Goal: Check status: Check status

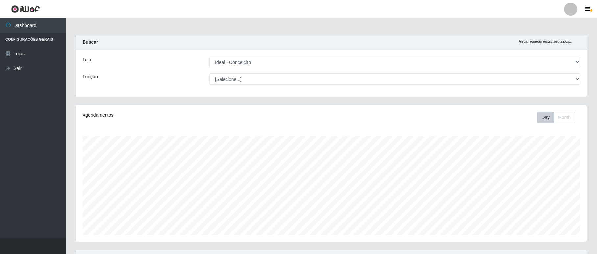
select select "231"
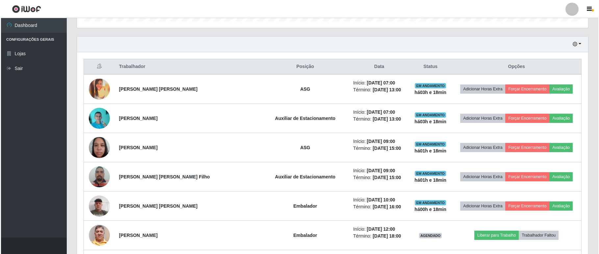
scroll to position [137, 511]
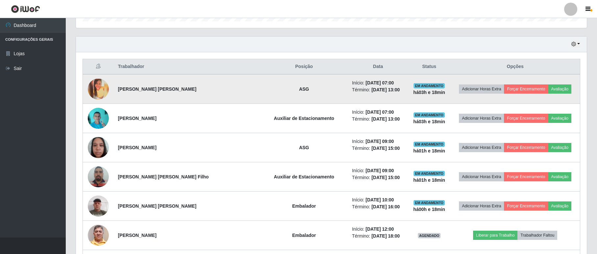
click at [101, 93] on img at bounding box center [98, 89] width 21 height 21
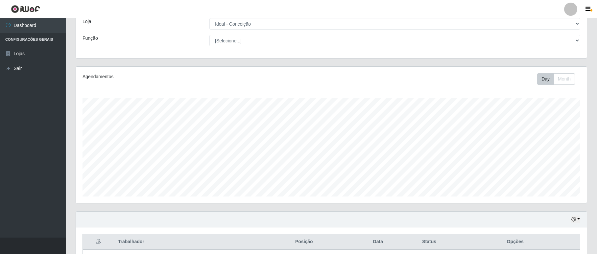
scroll to position [170, 0]
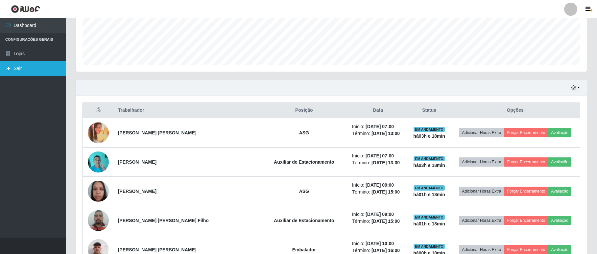
click at [24, 72] on link "Sair" at bounding box center [33, 68] width 66 height 15
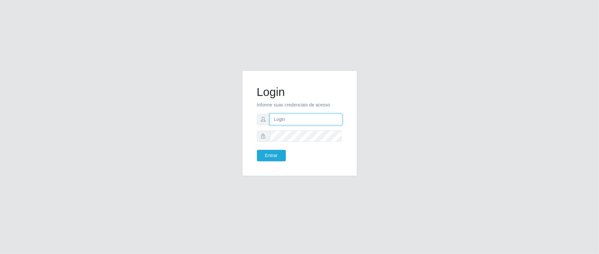
click at [308, 124] on input "text" at bounding box center [306, 120] width 73 height 12
type input "[PERSON_NAME]"
click at [257, 150] on button "Entrar" at bounding box center [271, 156] width 29 height 12
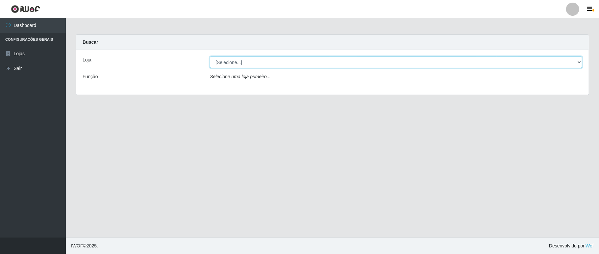
click at [296, 61] on select "[Selecione...] Ideal - Conceição" at bounding box center [396, 63] width 372 height 12
click at [286, 84] on div "Loja [Selecione...] Ideal - Conceição Função Selecione uma loja primeiro..." at bounding box center [332, 72] width 512 height 45
click at [287, 65] on select "[Selecione...] Ideal - Conceição" at bounding box center [396, 63] width 372 height 12
select select "231"
click at [210, 57] on select "[Selecione...] Ideal - Conceição" at bounding box center [396, 63] width 372 height 12
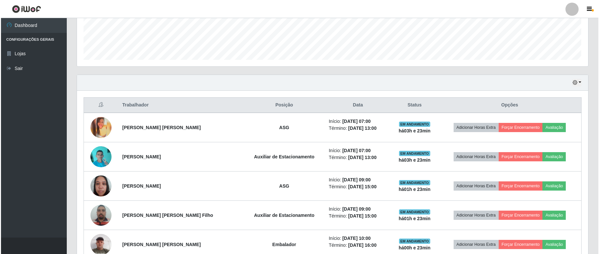
scroll to position [263, 0]
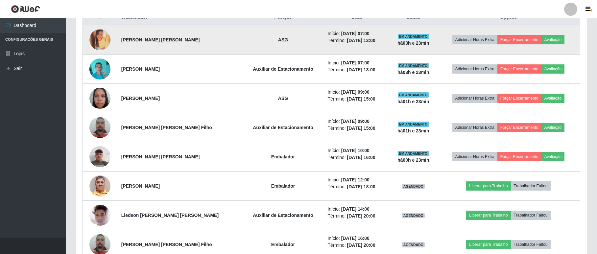
click at [103, 43] on img at bounding box center [99, 39] width 21 height 21
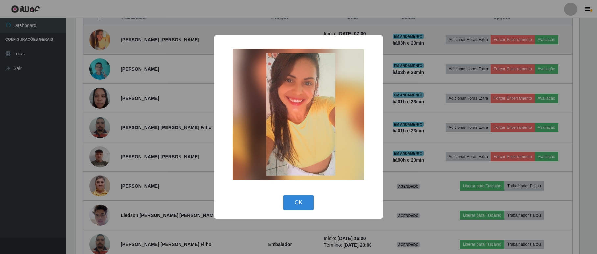
scroll to position [137, 505]
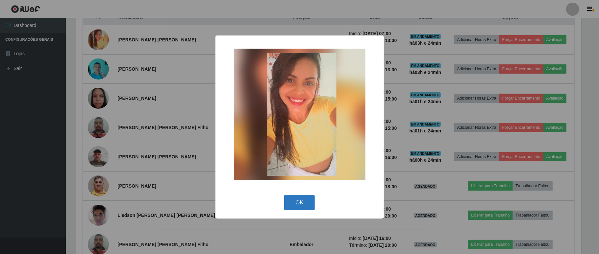
click at [305, 206] on button "OK" at bounding box center [299, 202] width 31 height 15
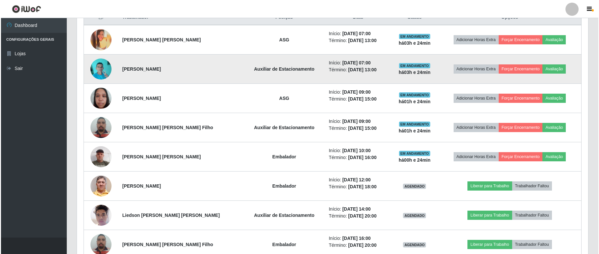
scroll to position [301, 0]
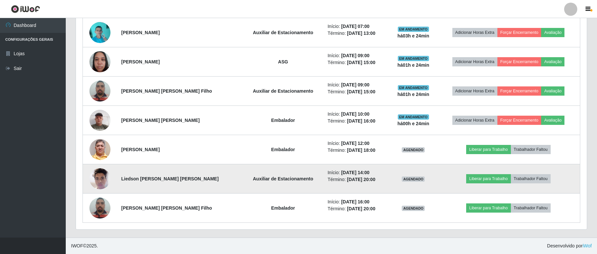
click at [100, 182] on img at bounding box center [99, 179] width 21 height 28
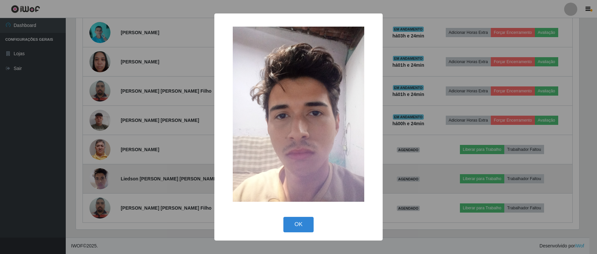
scroll to position [137, 505]
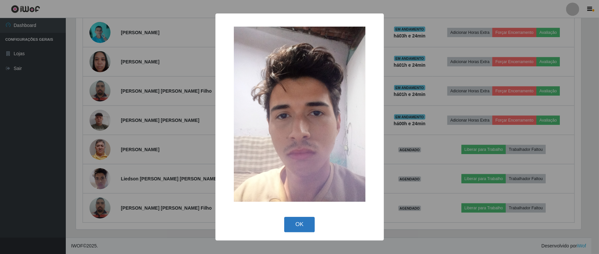
click at [293, 222] on button "OK" at bounding box center [299, 224] width 31 height 15
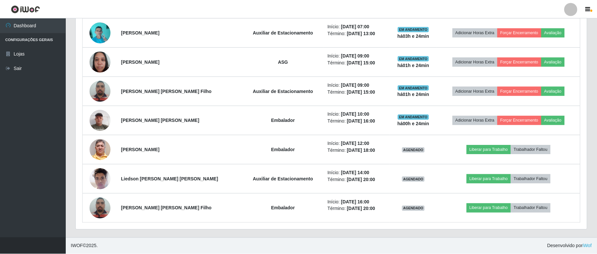
scroll to position [137, 511]
click at [566, 10] on div at bounding box center [570, 9] width 13 height 13
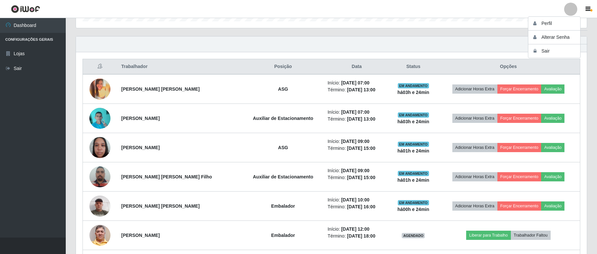
click at [595, 74] on div "Carregando... Buscar Recarregando em 10 segundos... Loja [Selecione...] Ideal -…" at bounding box center [331, 72] width 531 height 503
click at [576, 44] on button "button" at bounding box center [575, 44] width 9 height 8
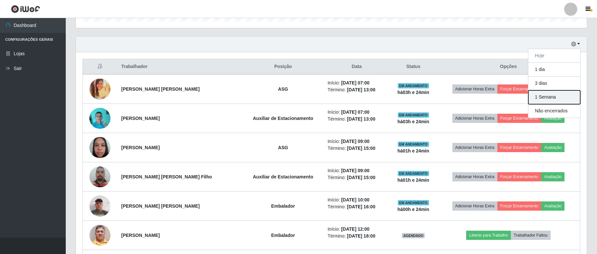
click at [542, 102] on button "1 Semana" at bounding box center [554, 97] width 52 height 14
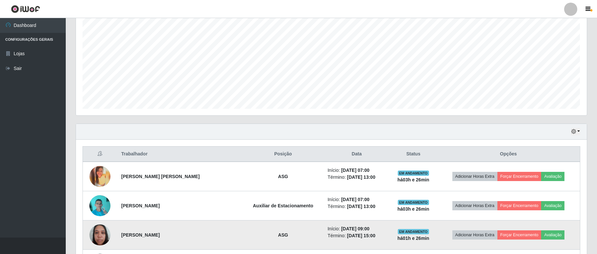
scroll to position [38, 0]
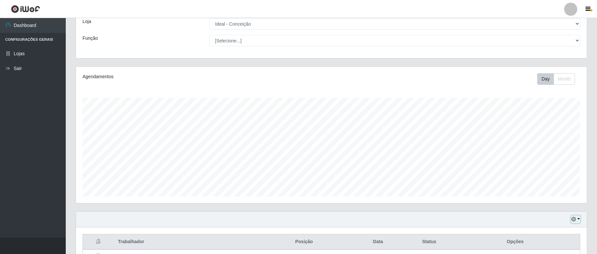
click at [577, 216] on button "button" at bounding box center [575, 220] width 9 height 8
click at [545, 166] on button "1 dia" at bounding box center [554, 167] width 52 height 14
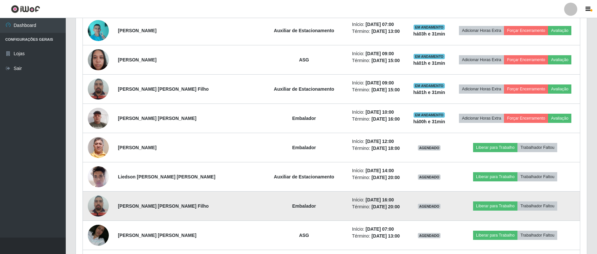
scroll to position [345, 0]
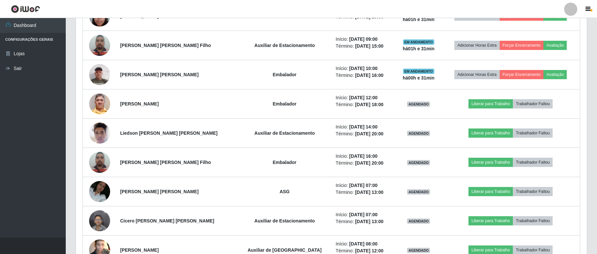
click at [571, 11] on div at bounding box center [570, 9] width 13 height 13
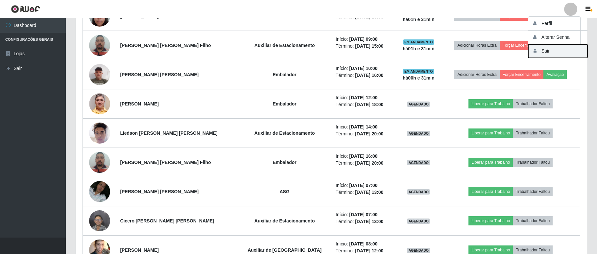
click at [564, 47] on button "Sair" at bounding box center [557, 50] width 59 height 13
